Goal: Information Seeking & Learning: Check status

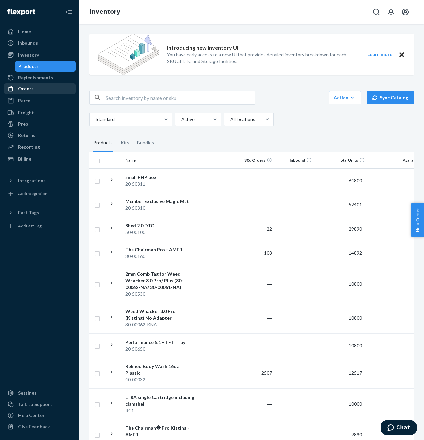
click at [30, 91] on div "Orders" at bounding box center [26, 89] width 16 height 7
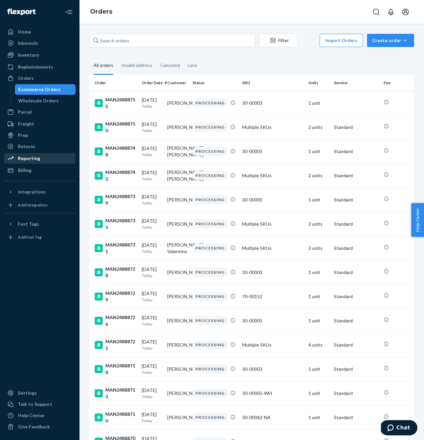
click at [41, 156] on div "Reporting" at bounding box center [40, 158] width 70 height 9
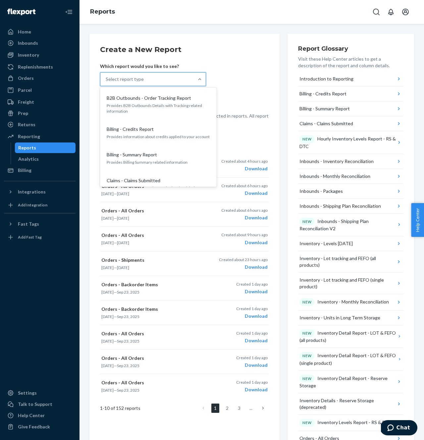
click at [155, 82] on div "Select report type" at bounding box center [146, 79] width 93 height 13
click at [106, 82] on input "option B2B Outbounds - Order Tracking Report focused, 1 of 33. 33 results avail…" at bounding box center [106, 79] width 1 height 7
type input "ship"
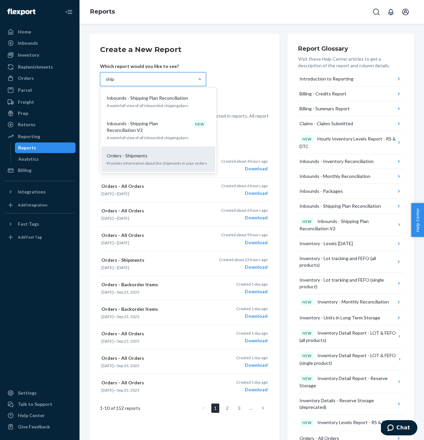
click at [147, 152] on div "Orders - Shipments Provides information about the shipments in your orders" at bounding box center [158, 159] width 106 height 20
click at [115, 83] on input "ship" at bounding box center [110, 79] width 9 height 7
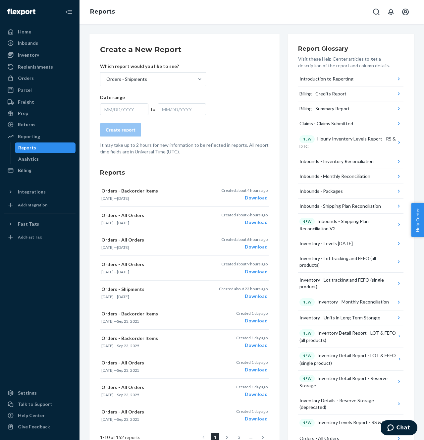
click at [125, 108] on div "MM/DD/YYYY" at bounding box center [124, 109] width 48 height 12
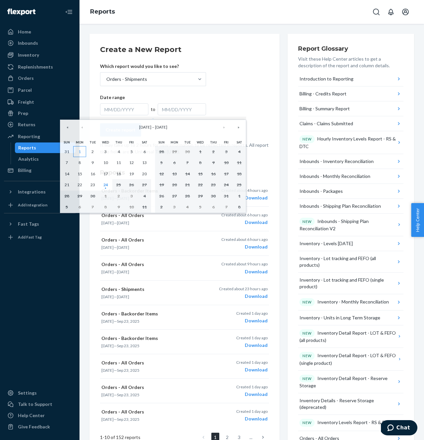
click at [79, 148] on button "1" at bounding box center [79, 151] width 13 height 11
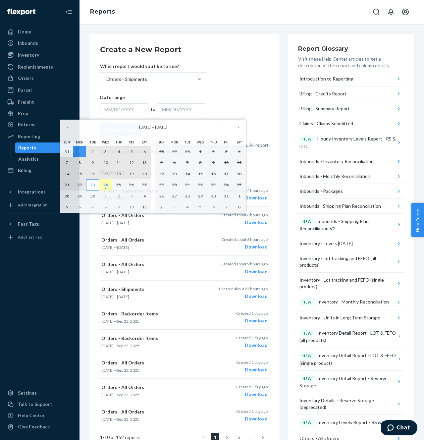
drag, startPoint x: 103, startPoint y: 183, endPoint x: 93, endPoint y: 183, distance: 10.3
click at [93, 183] on div "31 1 2 3 4 5 6 7 8 9 10 11 12 13 14 15 16 17 18 19 20 21 22 23 24 25 26 27 28 2…" at bounding box center [105, 179] width 91 height 67
click at [93, 183] on abbr "23" at bounding box center [93, 184] width 5 height 5
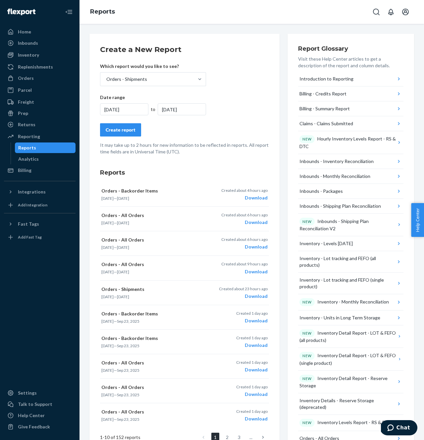
click at [183, 109] on div "[DATE]" at bounding box center [182, 109] width 48 height 12
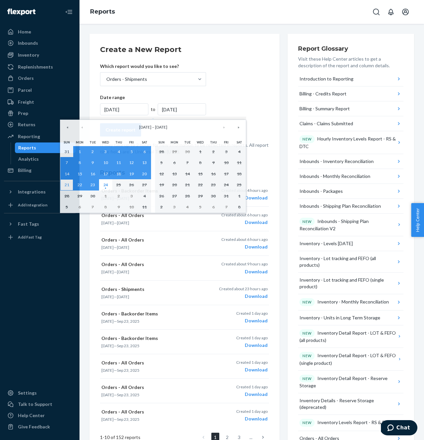
click at [72, 185] on button "21" at bounding box center [66, 184] width 13 height 11
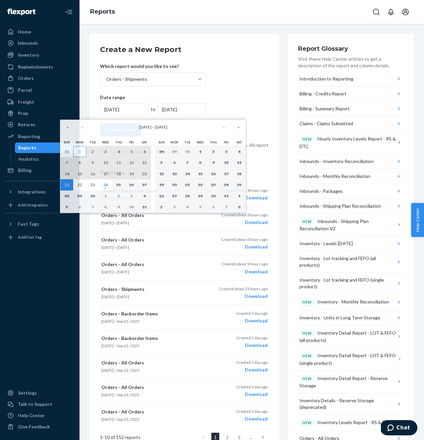
click at [81, 152] on abbr "1" at bounding box center [80, 151] width 2 height 5
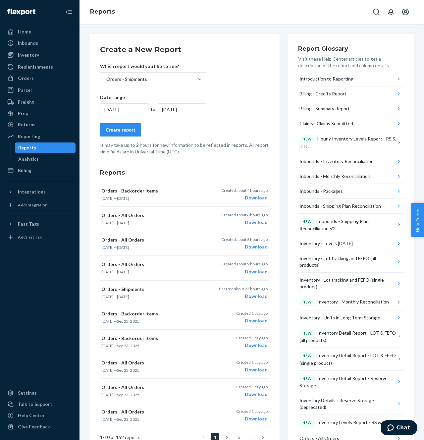
click at [133, 130] on div "Create report" at bounding box center [121, 130] width 30 height 7
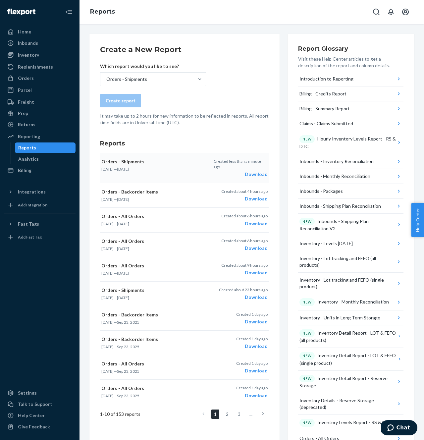
click at [249, 172] on div "Download" at bounding box center [241, 174] width 54 height 7
click at [21, 74] on div "Orders" at bounding box center [40, 78] width 70 height 9
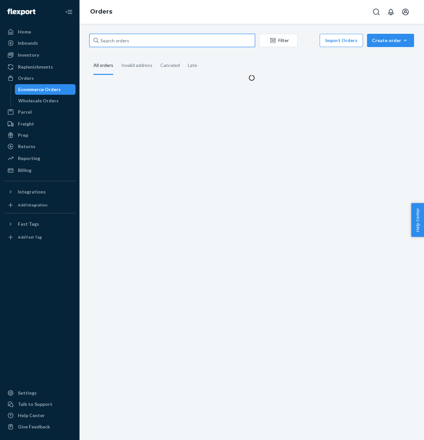
click at [124, 43] on input "text" at bounding box center [173, 40] width 166 height 13
paste input "MAN24846901"
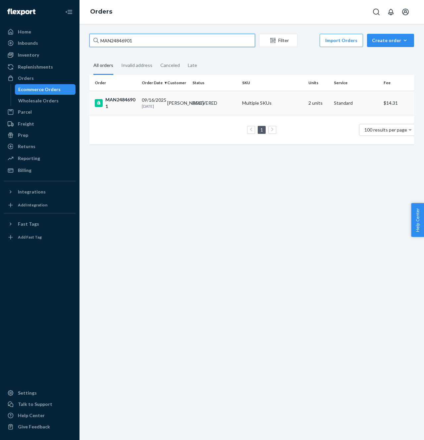
type input "MAN24846901"
click at [124, 96] on div "MAN24846901" at bounding box center [116, 102] width 42 height 13
